Goal: Obtain resource: Obtain resource

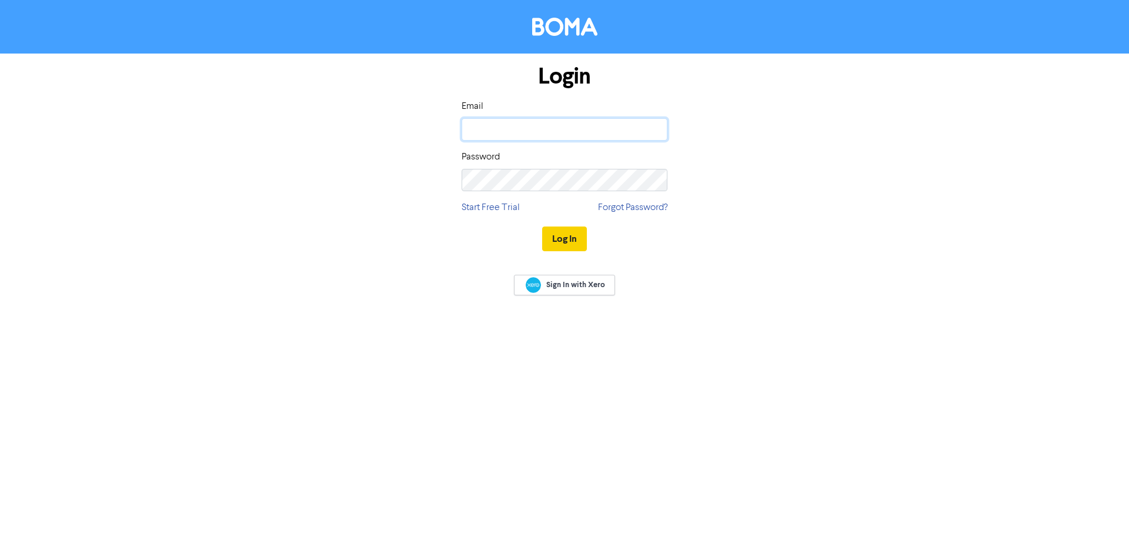
type input "[EMAIL_ADDRESS][DOMAIN_NAME]"
click at [571, 238] on button "Log In" at bounding box center [564, 238] width 45 height 25
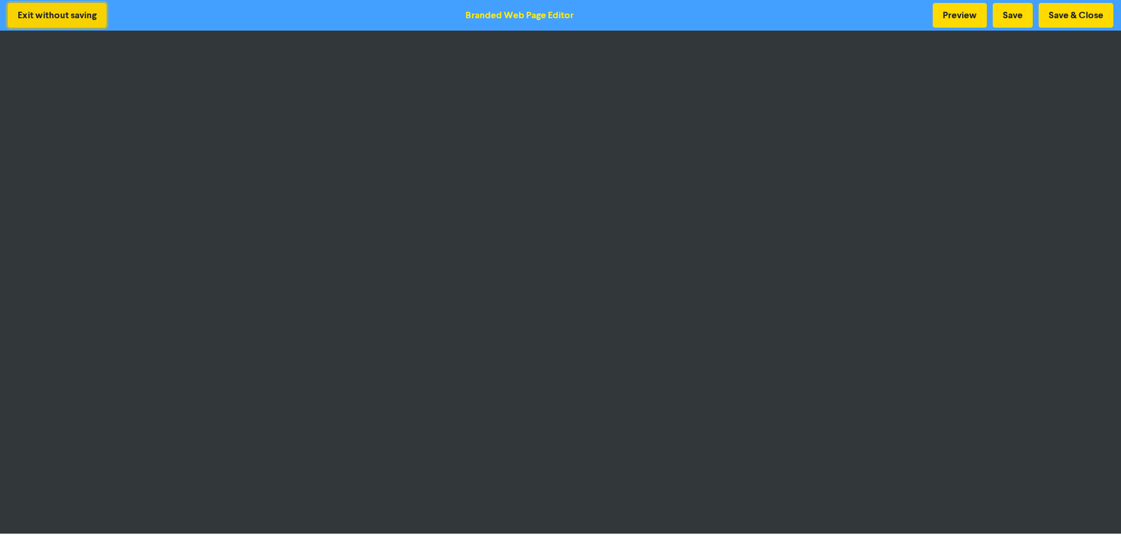
click at [93, 7] on button "Exit without saving" at bounding box center [57, 15] width 99 height 25
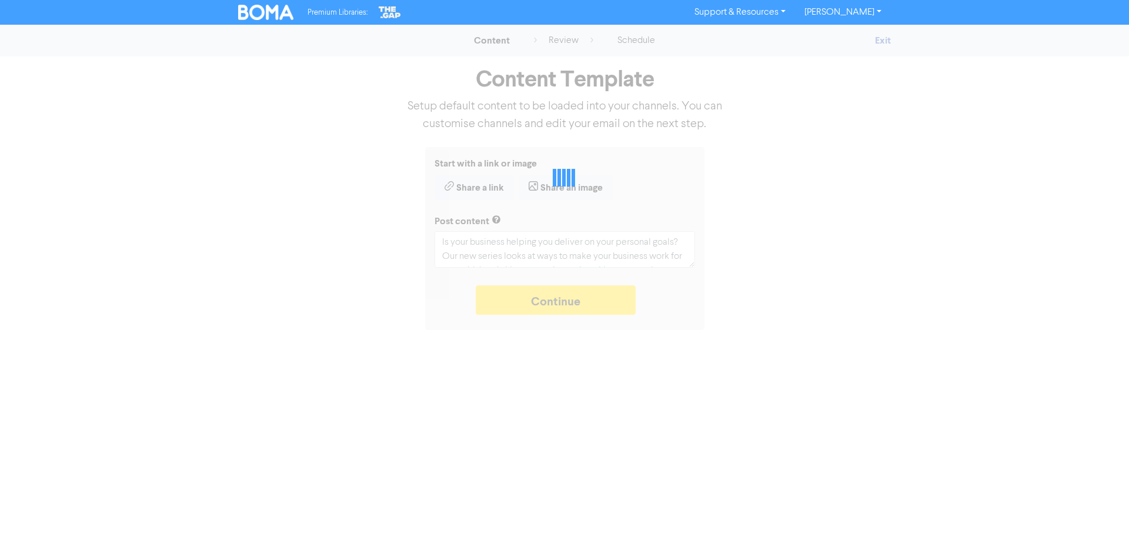
type textarea "x"
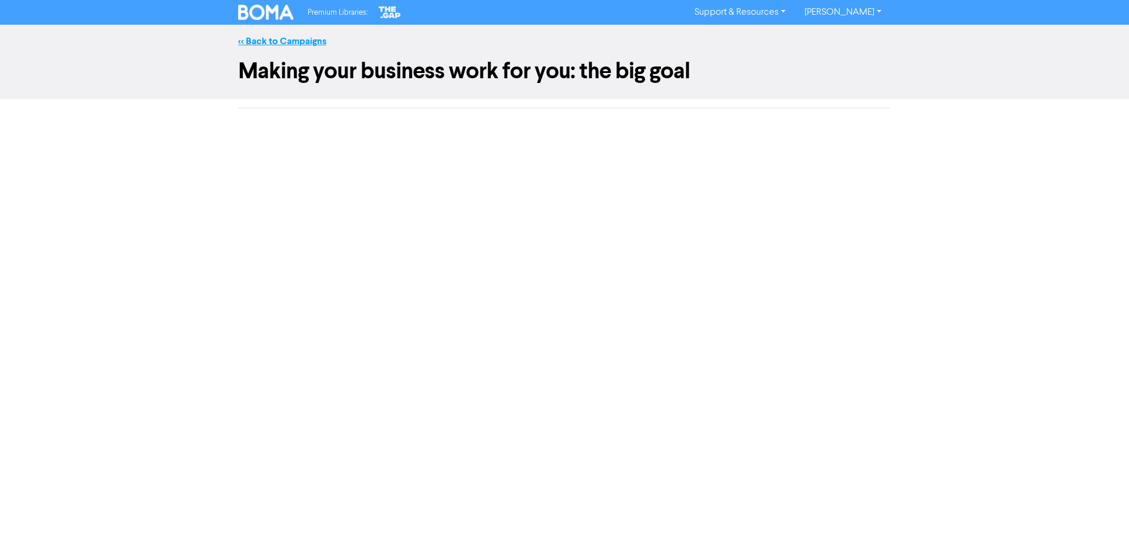
click at [309, 44] on link "<< Back to Campaigns" at bounding box center [282, 41] width 88 height 12
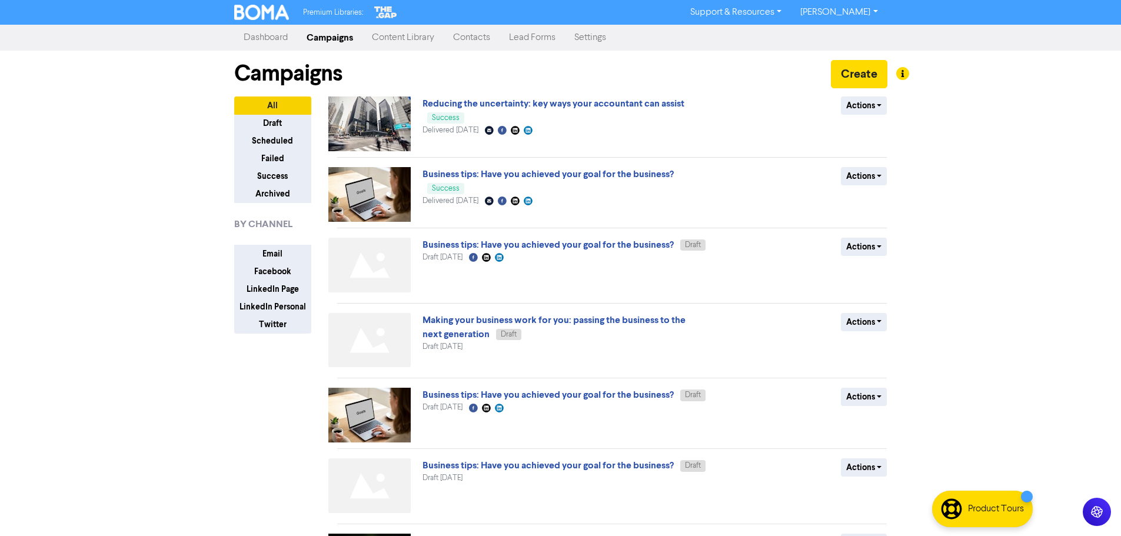
click at [256, 32] on link "Dashboard" at bounding box center [265, 38] width 63 height 24
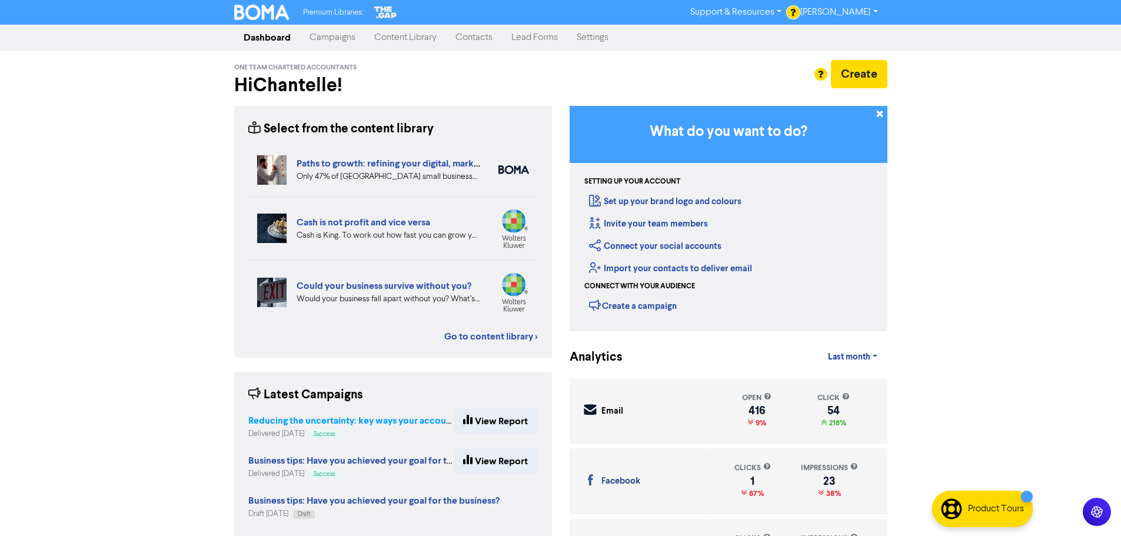
click at [295, 422] on strong "Reducing the uncertainty: key ways your accountant can assist" at bounding box center [379, 421] width 262 height 12
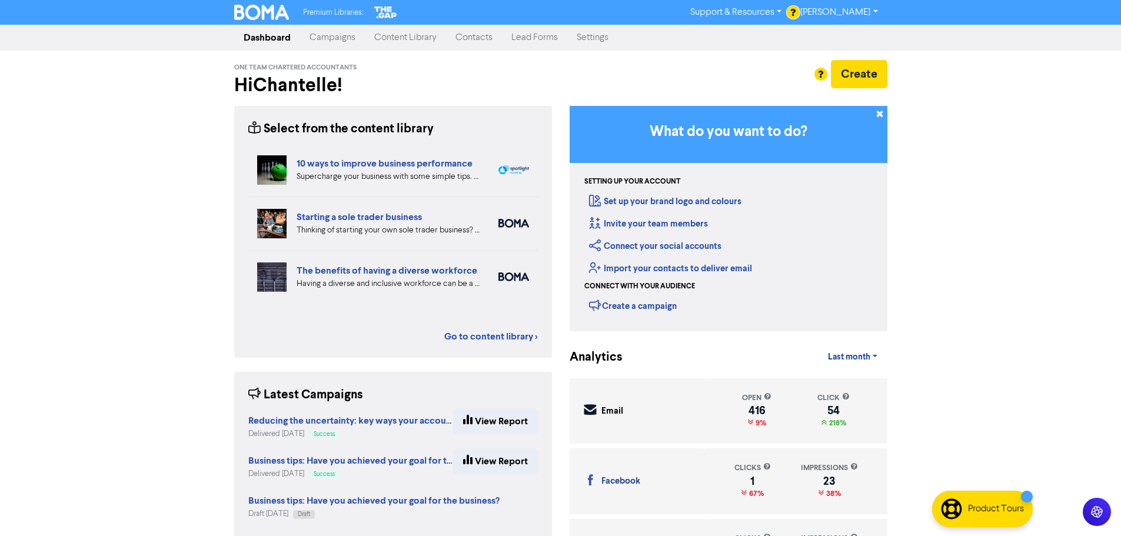
click at [326, 35] on link "Campaigns" at bounding box center [332, 38] width 65 height 24
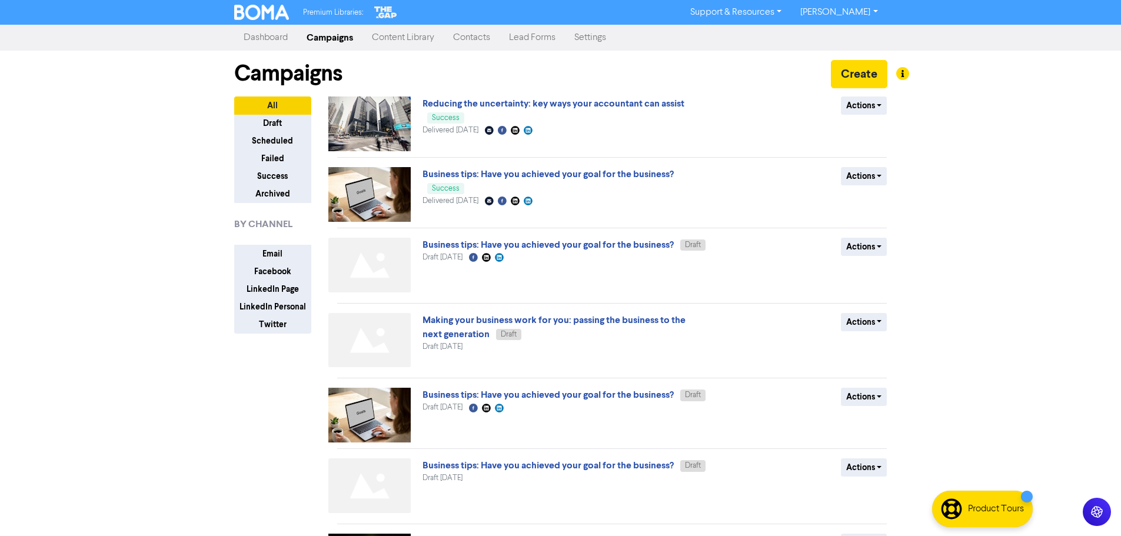
click at [282, 38] on link "Dashboard" at bounding box center [265, 38] width 63 height 24
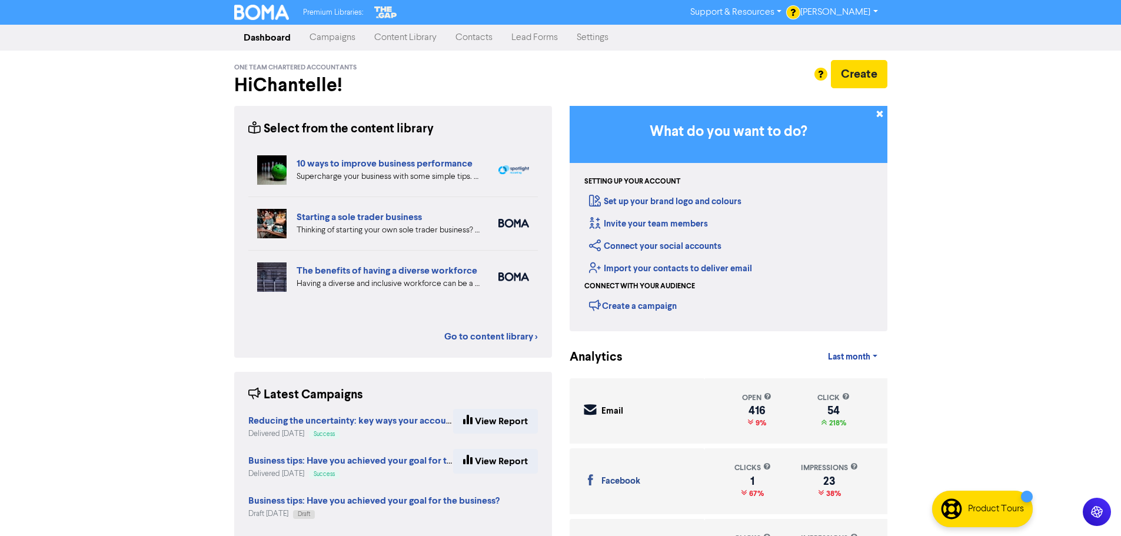
click at [328, 128] on div "Select from the content library" at bounding box center [340, 129] width 185 height 18
click at [415, 39] on link "Content Library" at bounding box center [405, 38] width 81 height 24
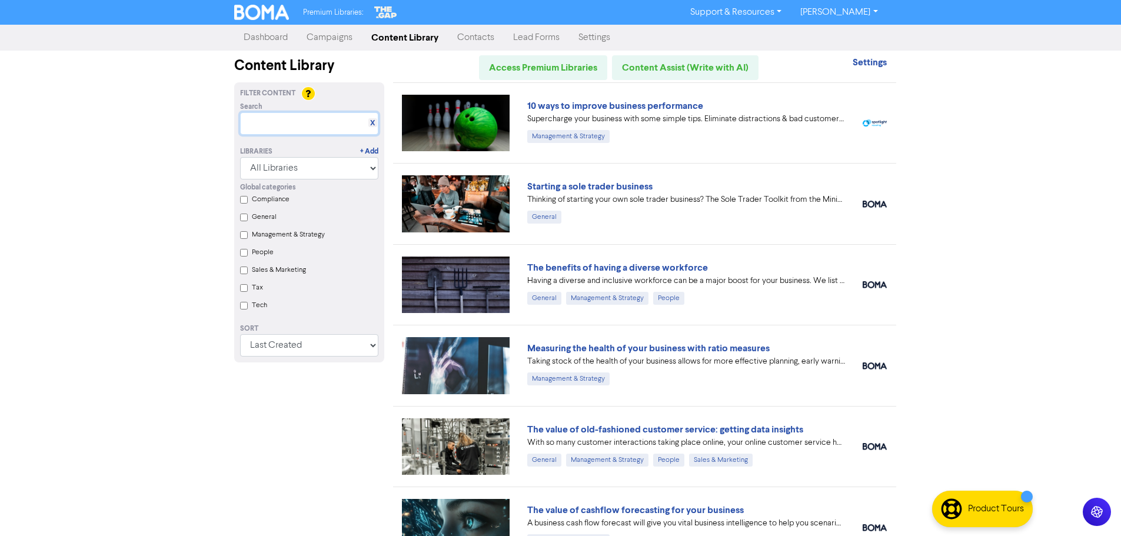
click at [280, 128] on input "text" at bounding box center [309, 123] width 138 height 22
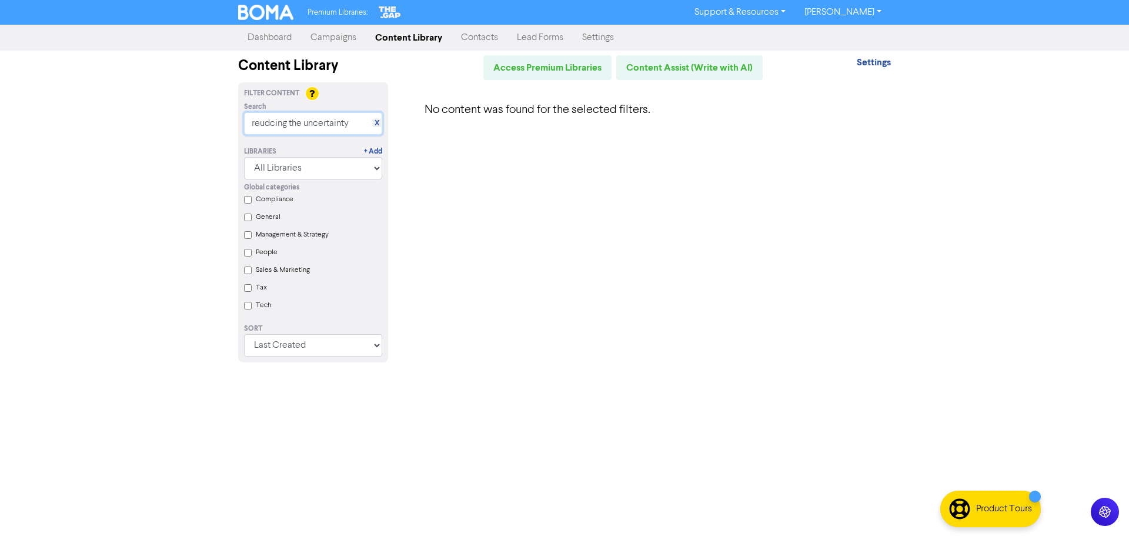
click at [272, 124] on input "reudcing the uncertainty" at bounding box center [313, 123] width 138 height 22
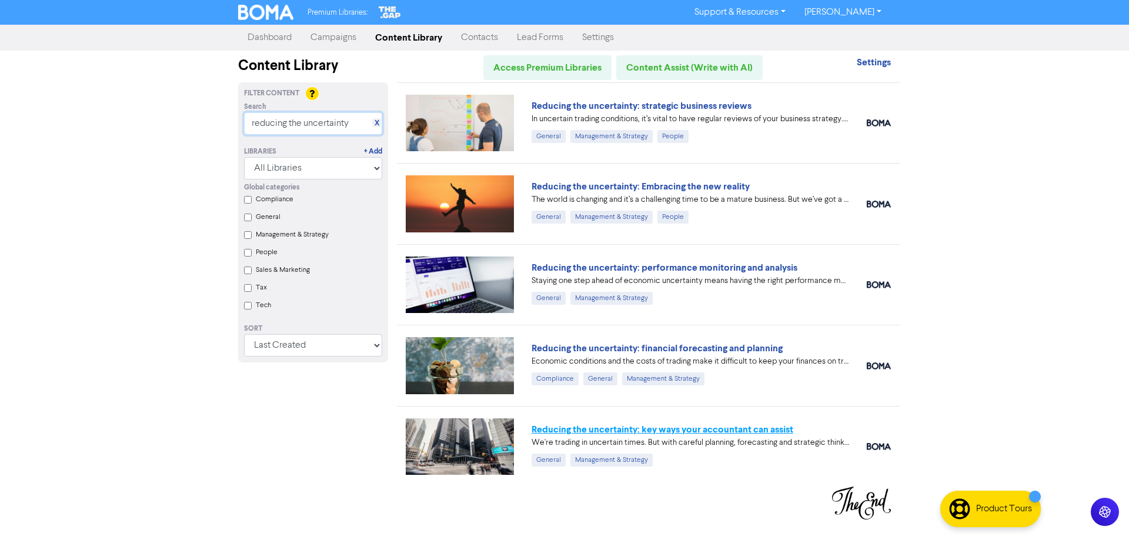
type input "reducing the uncertainty"
click at [561, 427] on link "Reducing the uncertainty: key ways your accountant can assist" at bounding box center [663, 430] width 262 height 12
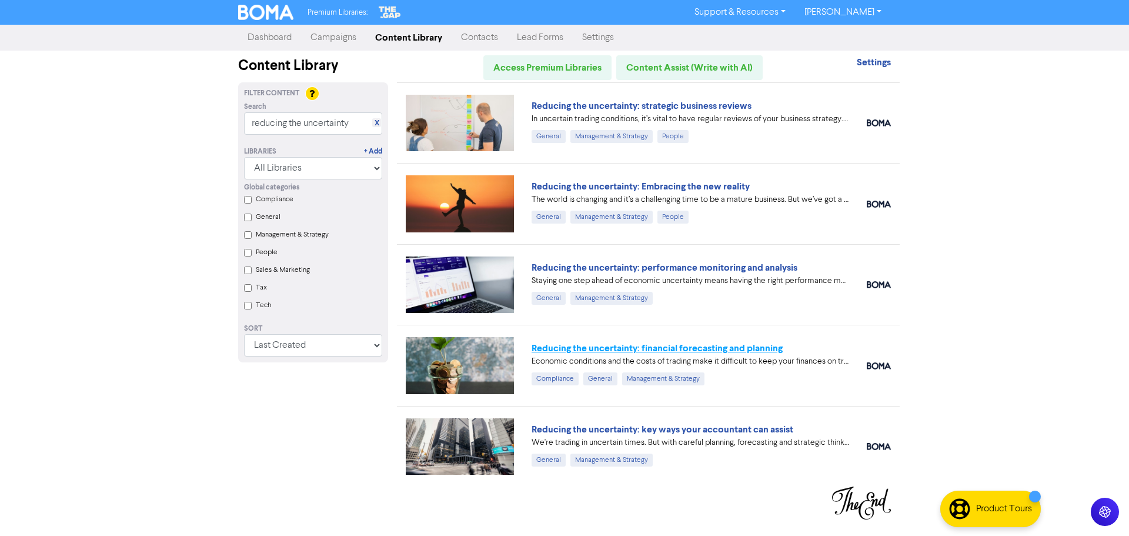
click at [687, 352] on link "Reducing the uncertainty: financial forecasting and planning" at bounding box center [657, 348] width 251 height 12
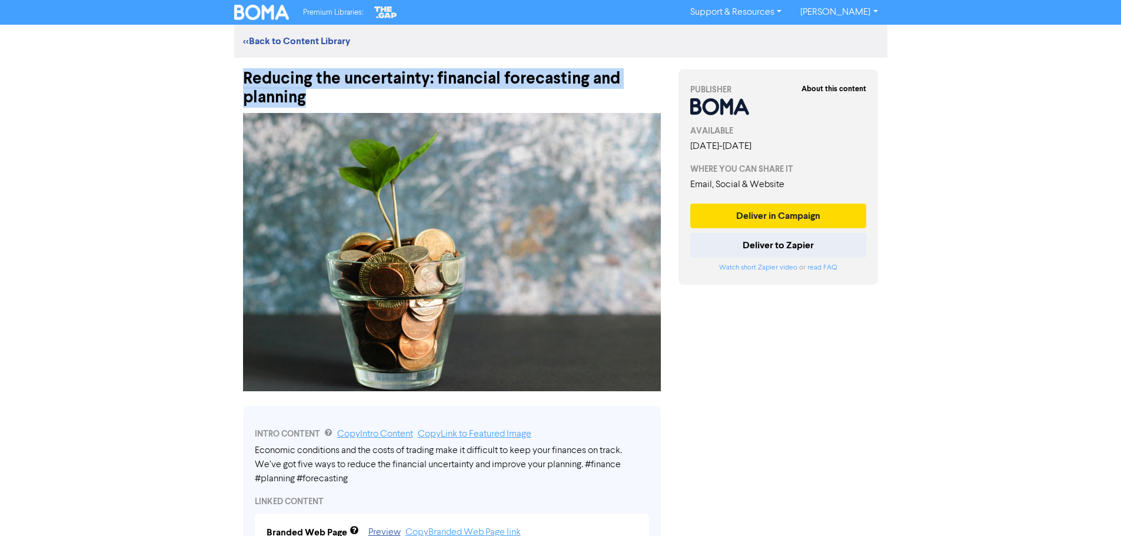
drag, startPoint x: 317, startPoint y: 104, endPoint x: 232, endPoint y: 73, distance: 90.1
copy div "Reducing the uncertainty: financial forecasting and planning"
click at [405, 259] on img at bounding box center [452, 252] width 418 height 278
click at [392, 224] on img at bounding box center [452, 252] width 418 height 278
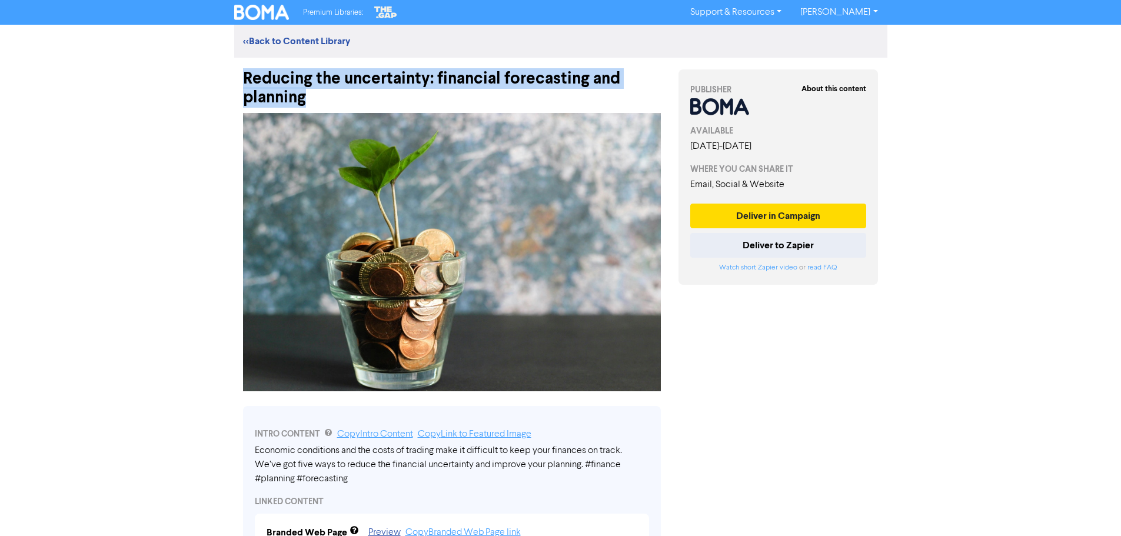
click at [398, 222] on img at bounding box center [452, 252] width 418 height 278
click at [532, 204] on img at bounding box center [452, 252] width 418 height 278
drag, startPoint x: 587, startPoint y: 249, endPoint x: 595, endPoint y: 278, distance: 30.0
click at [587, 249] on img at bounding box center [452, 252] width 418 height 278
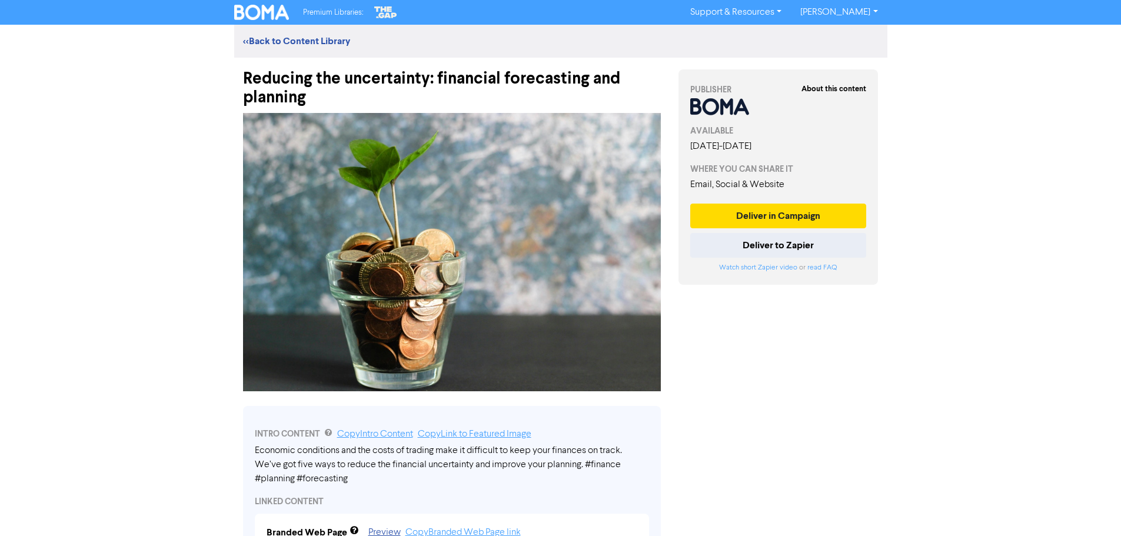
click at [526, 283] on img at bounding box center [452, 252] width 418 height 278
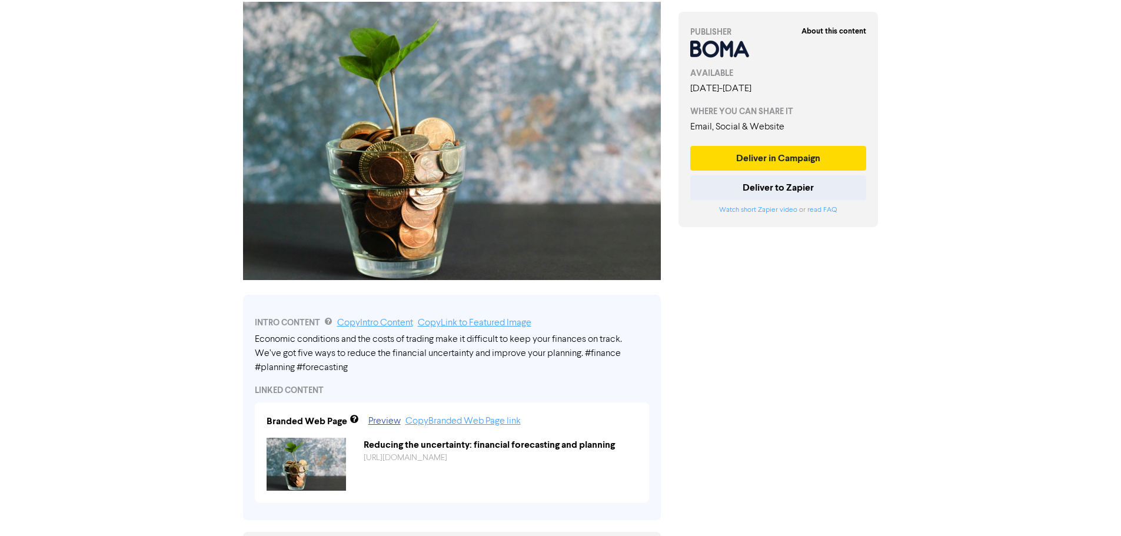
scroll to position [176, 0]
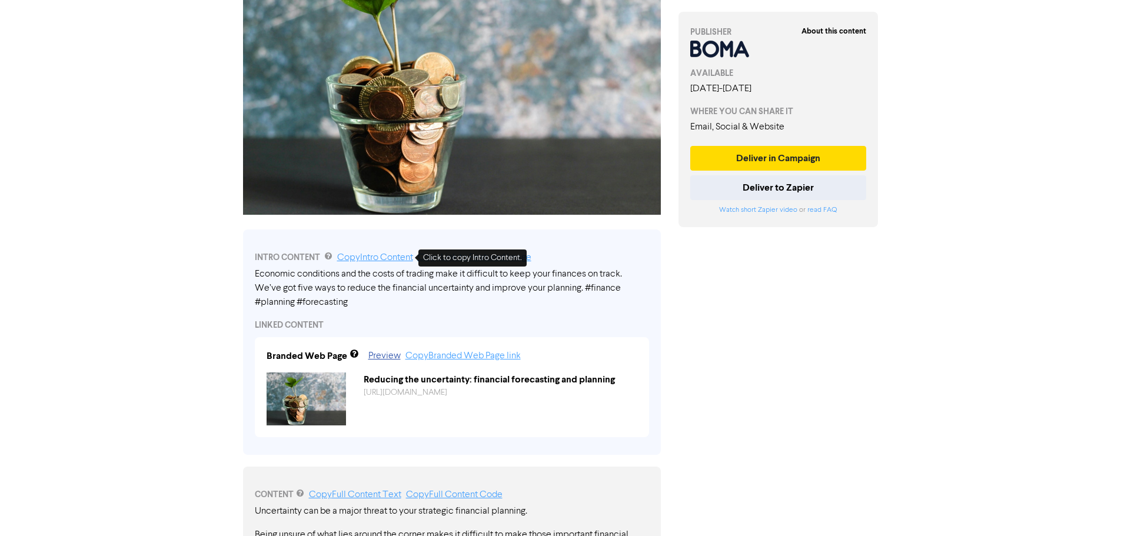
click at [348, 255] on link "Copy Intro Content" at bounding box center [375, 257] width 76 height 9
click at [551, 141] on img at bounding box center [452, 75] width 418 height 278
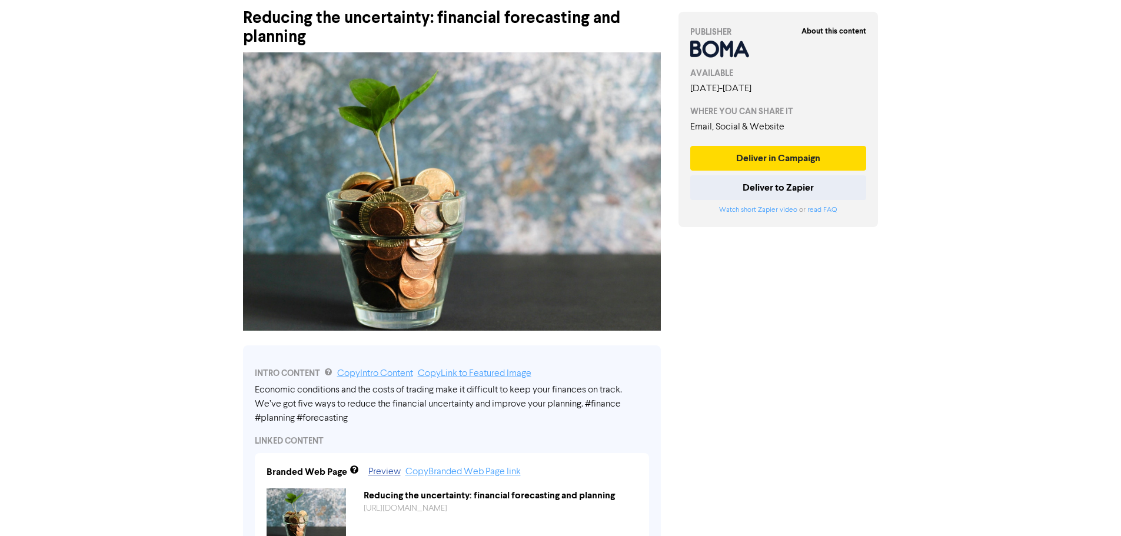
scroll to position [59, 0]
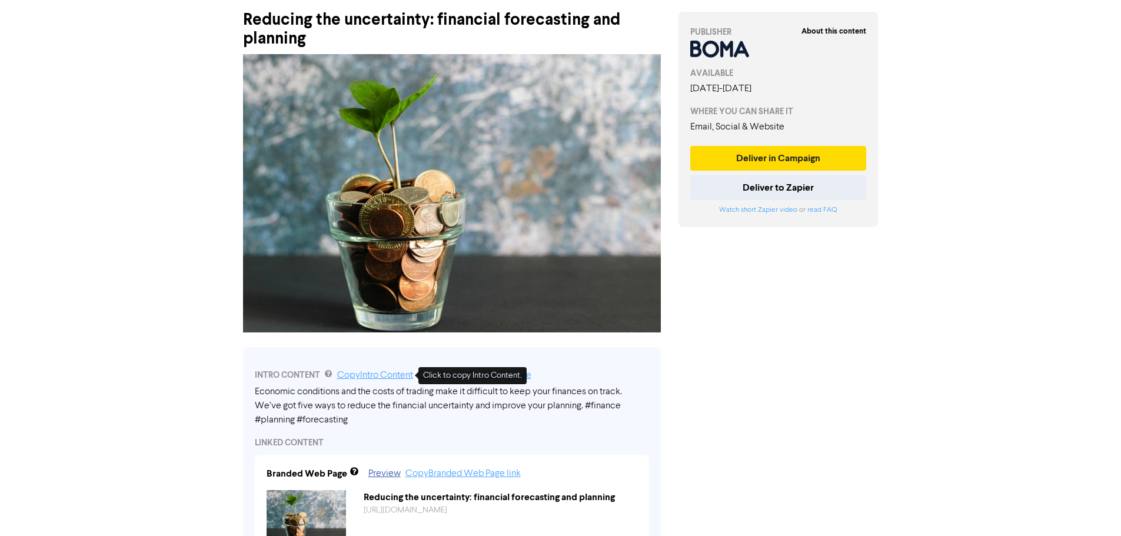
click at [377, 371] on link "Copy Intro Content" at bounding box center [375, 375] width 76 height 9
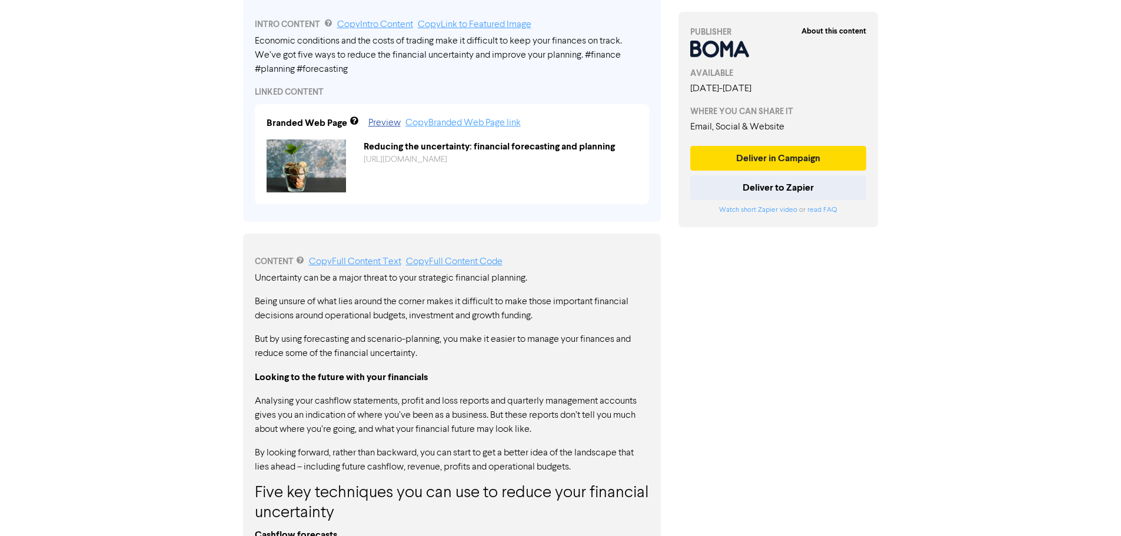
scroll to position [412, 0]
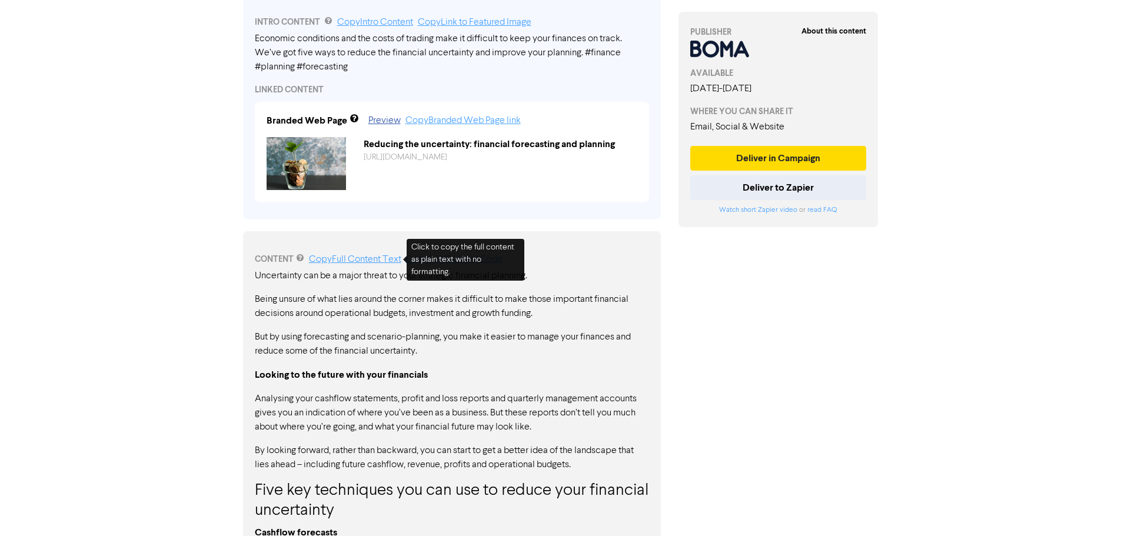
click at [356, 262] on link "Copy Full Content Text" at bounding box center [355, 259] width 92 height 9
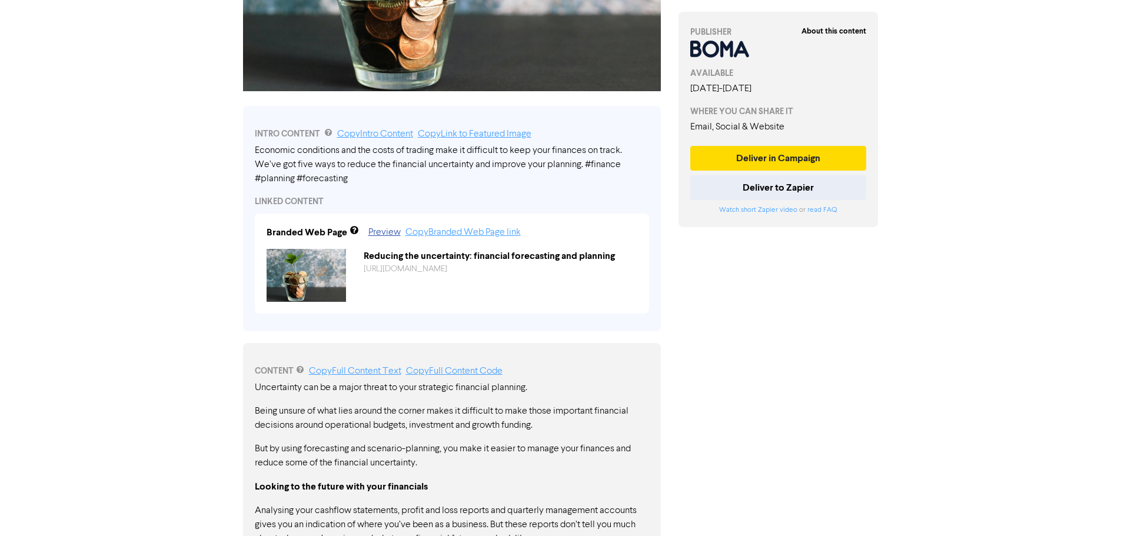
scroll to position [189, 0]
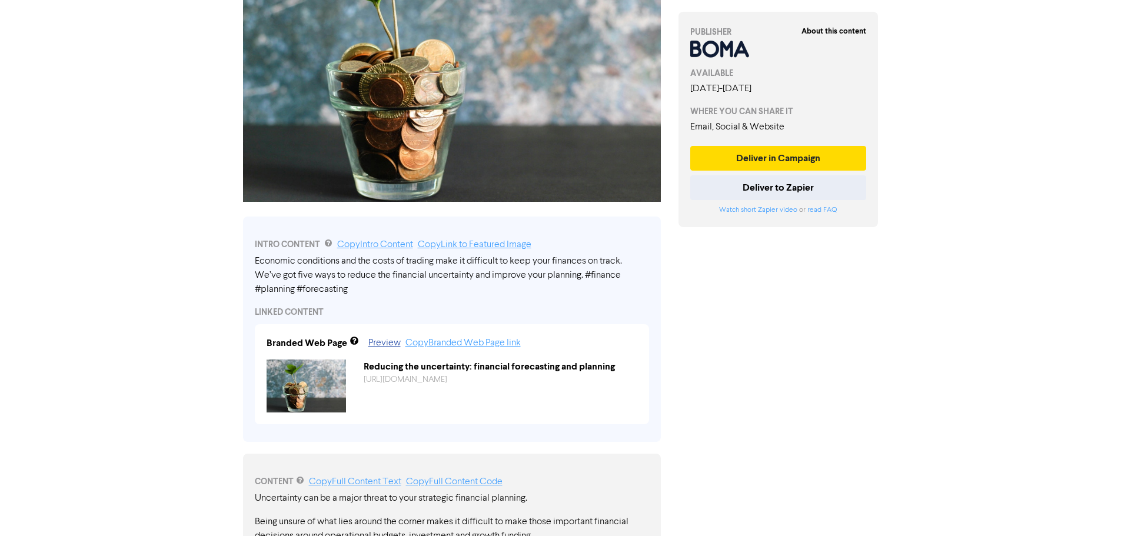
drag, startPoint x: 588, startPoint y: 275, endPoint x: 614, endPoint y: 286, distance: 28.7
click at [614, 286] on div "Economic conditions and the costs of trading make it difficult to keep your fin…" at bounding box center [452, 275] width 394 height 42
